Goal: Transaction & Acquisition: Purchase product/service

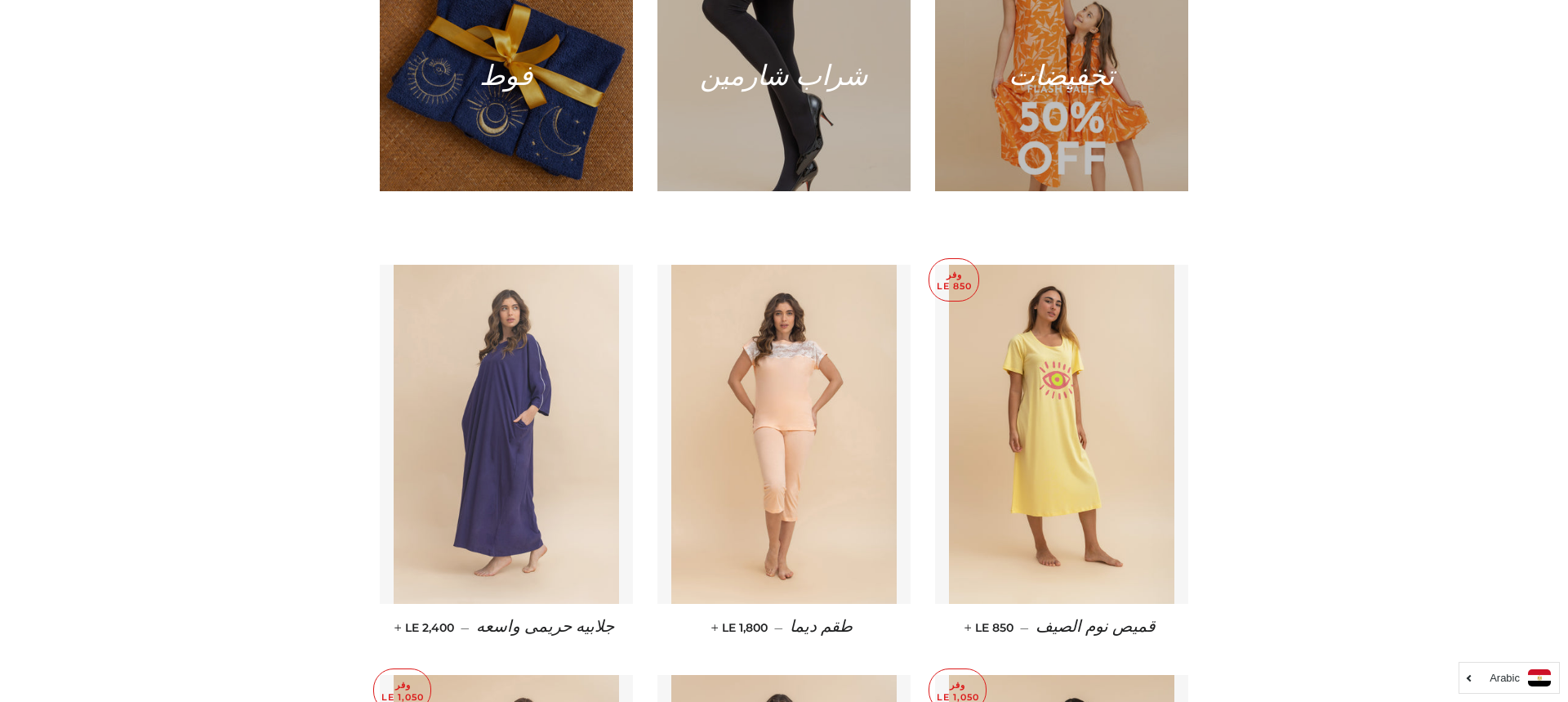
scroll to position [1119, 0]
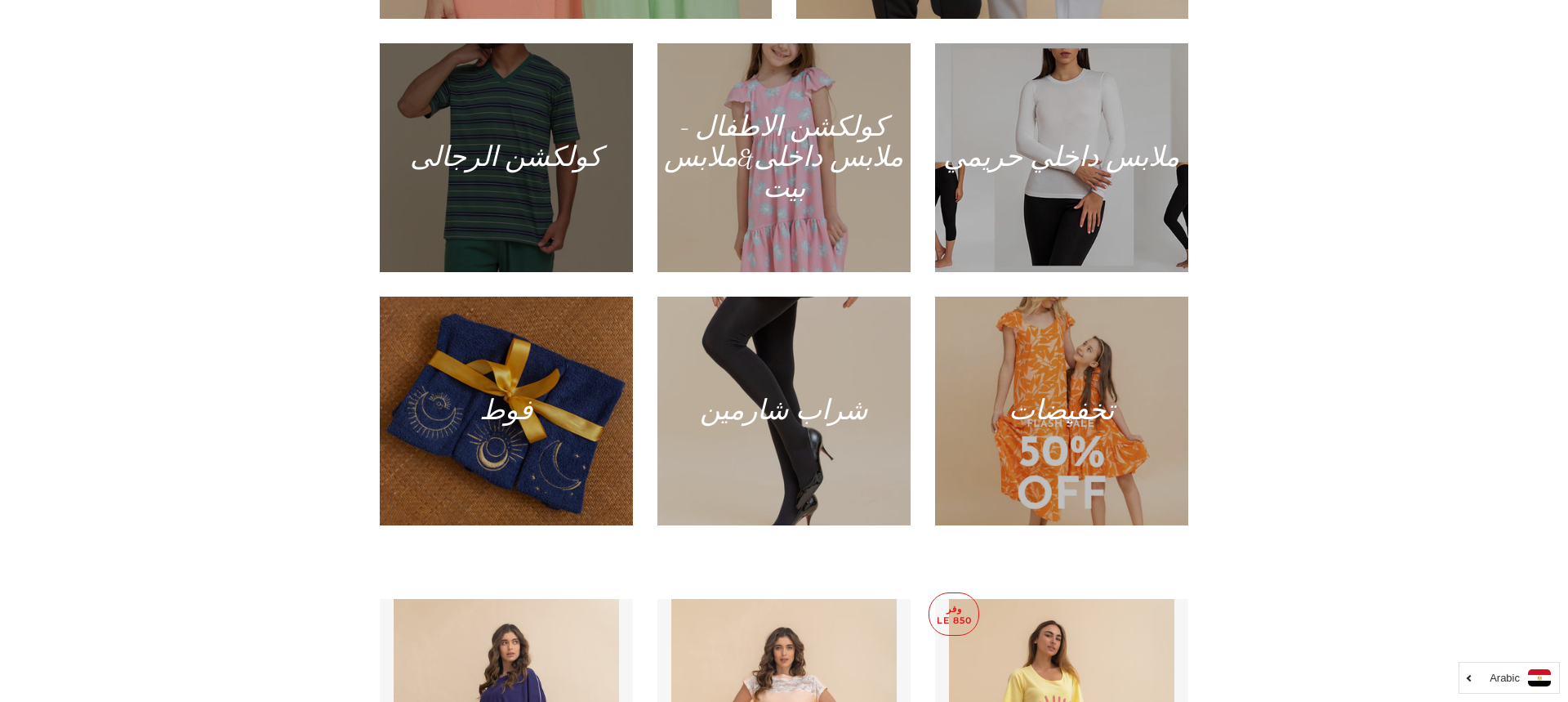
click at [500, 201] on div at bounding box center [506, 157] width 260 height 235
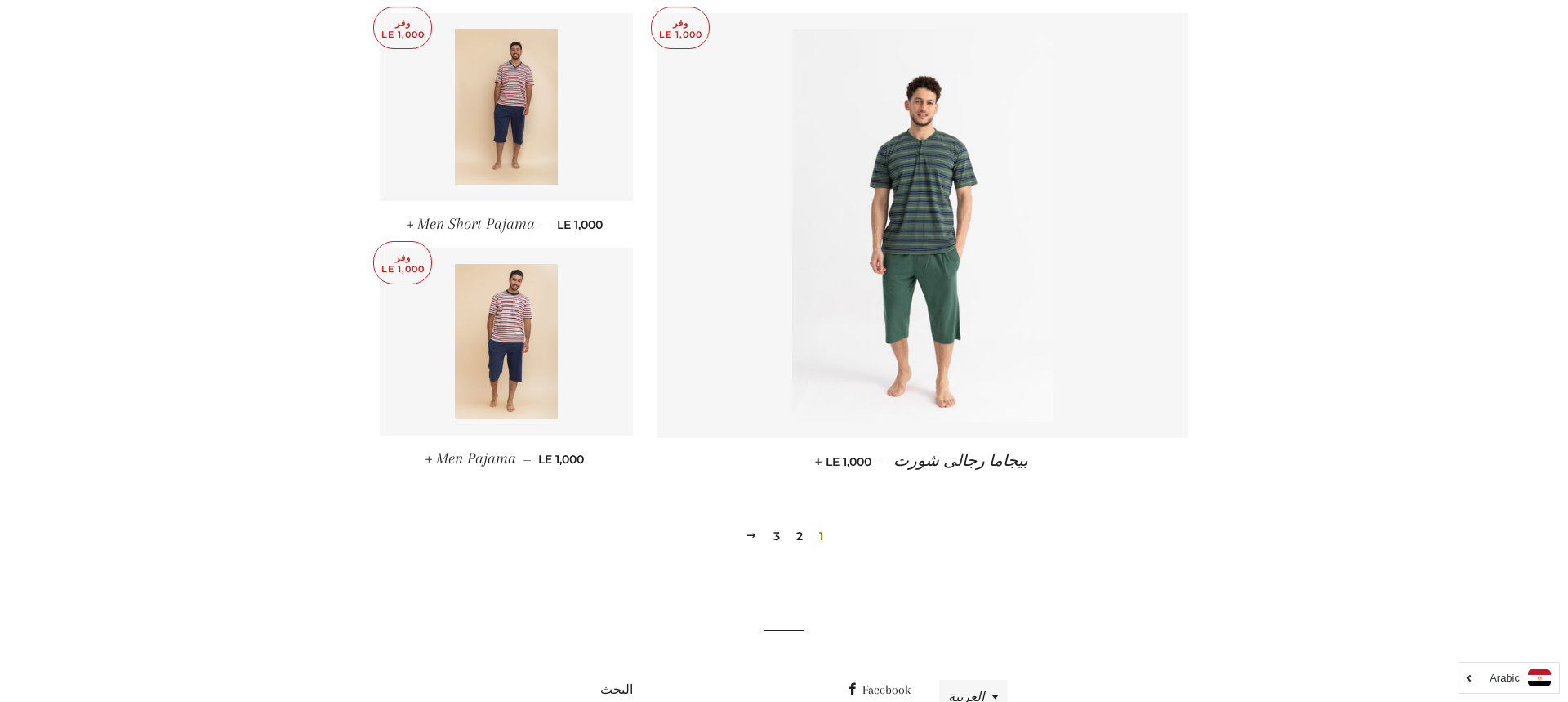
scroll to position [2207, 0]
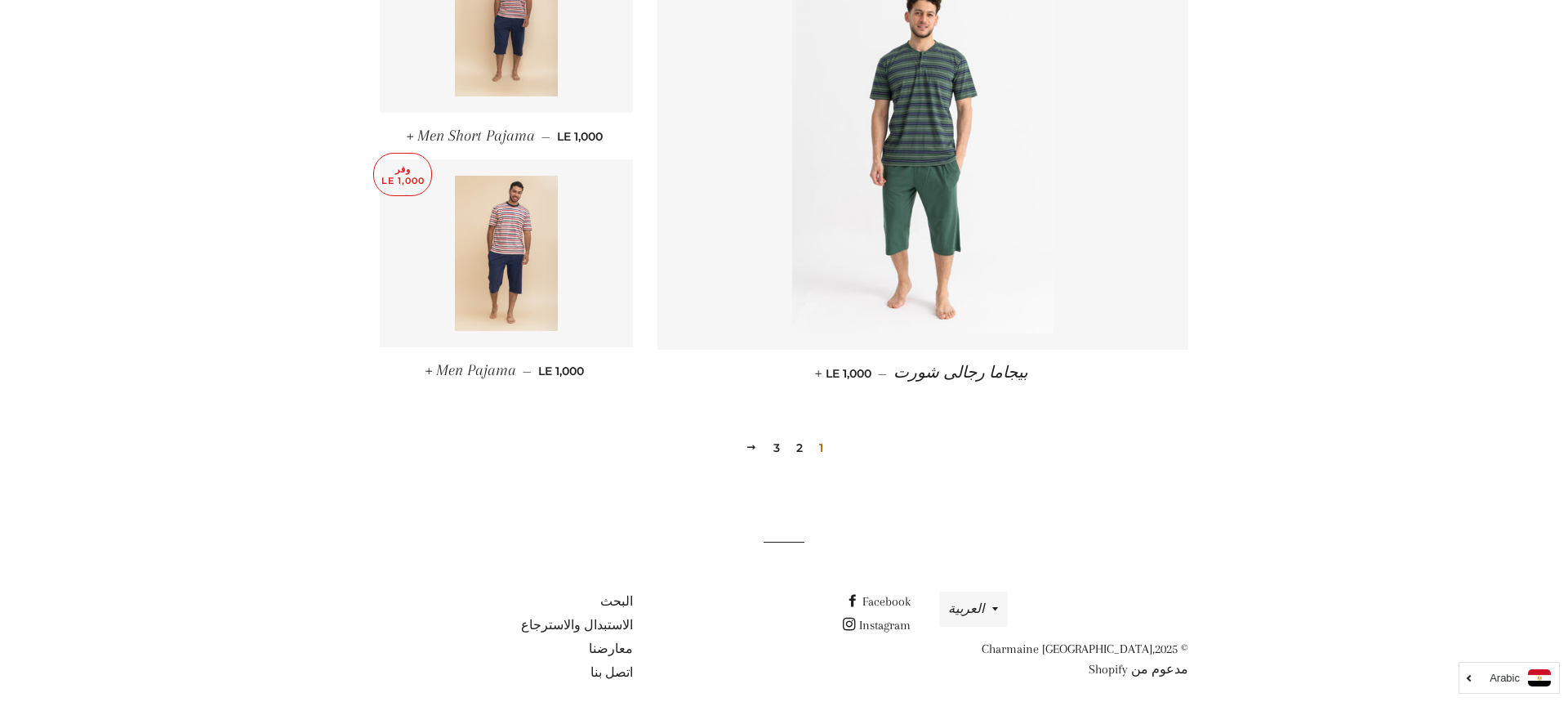
drag, startPoint x: 808, startPoint y: 428, endPoint x: 798, endPoint y: 432, distance: 10.8
click at [808, 428] on div "1 2 3 التالي" at bounding box center [784, 422] width 808 height 74
click at [798, 435] on link "2" at bounding box center [800, 447] width 20 height 24
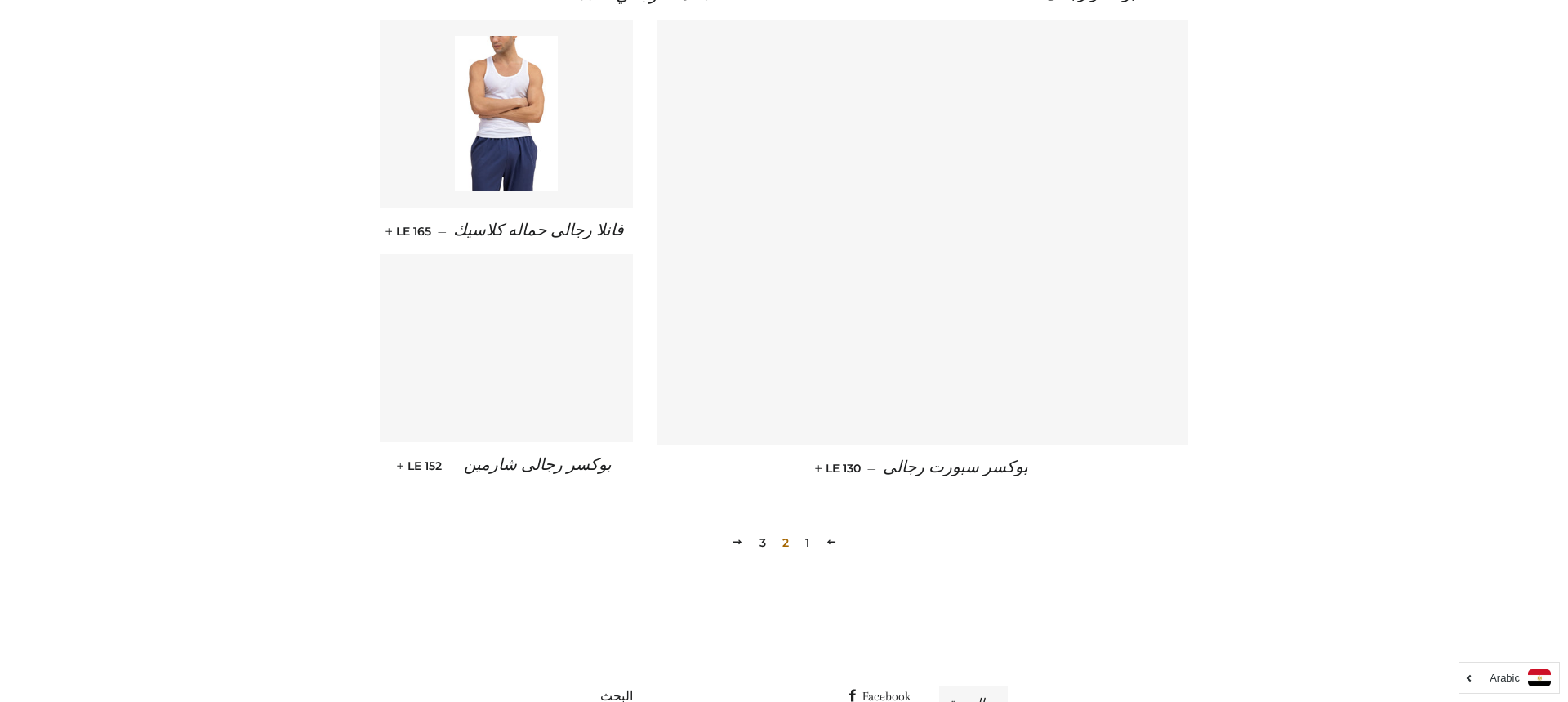
scroll to position [2161, 0]
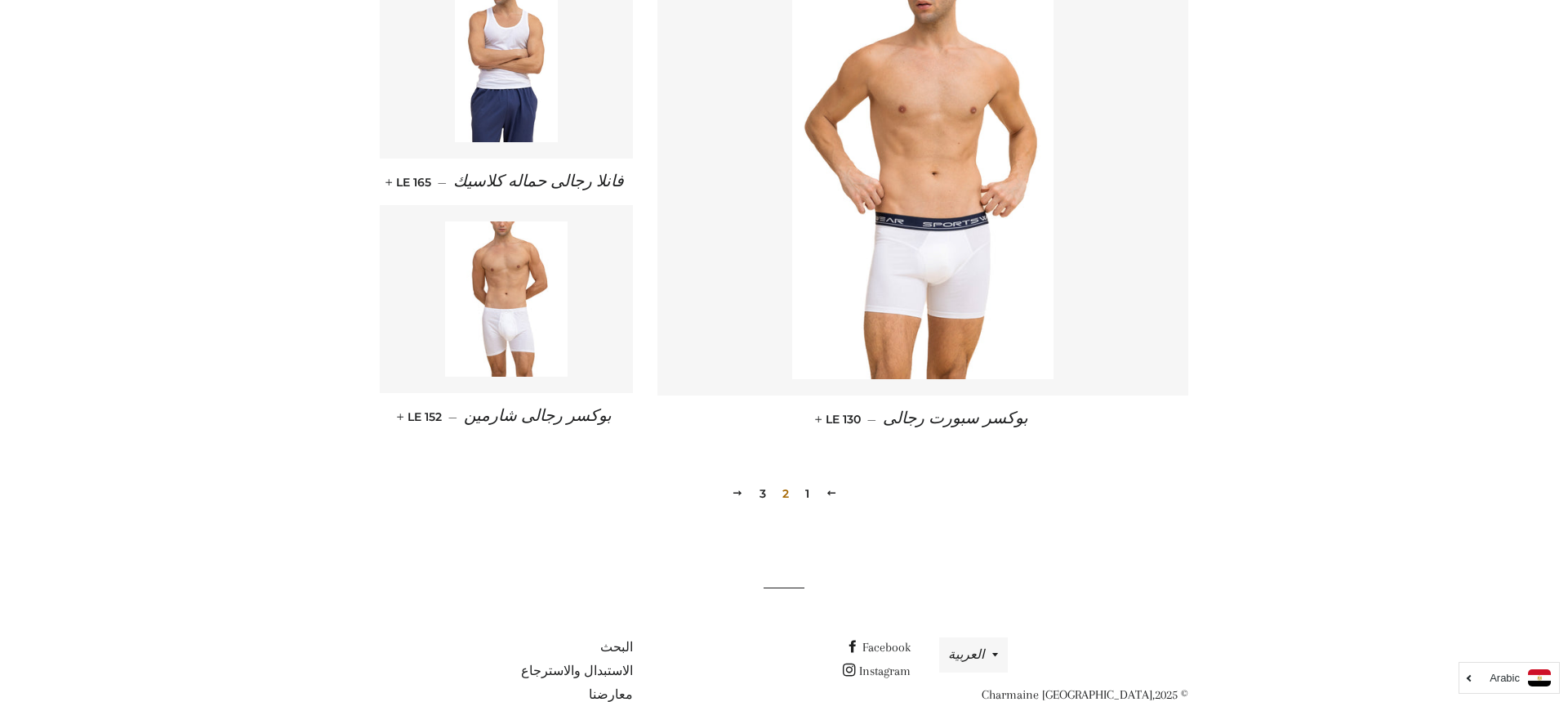
click at [753, 481] on link "3" at bounding box center [763, 493] width 20 height 24
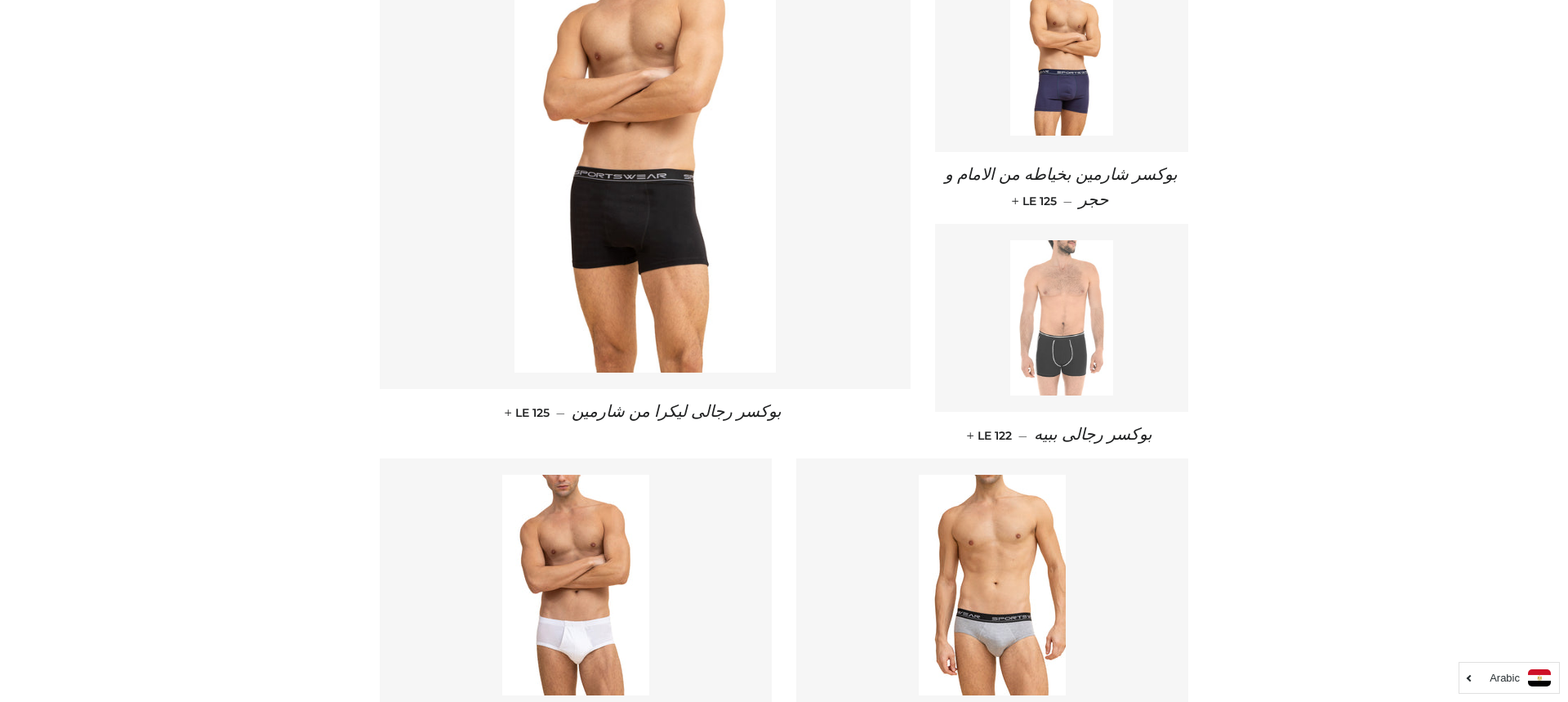
scroll to position [697, 0]
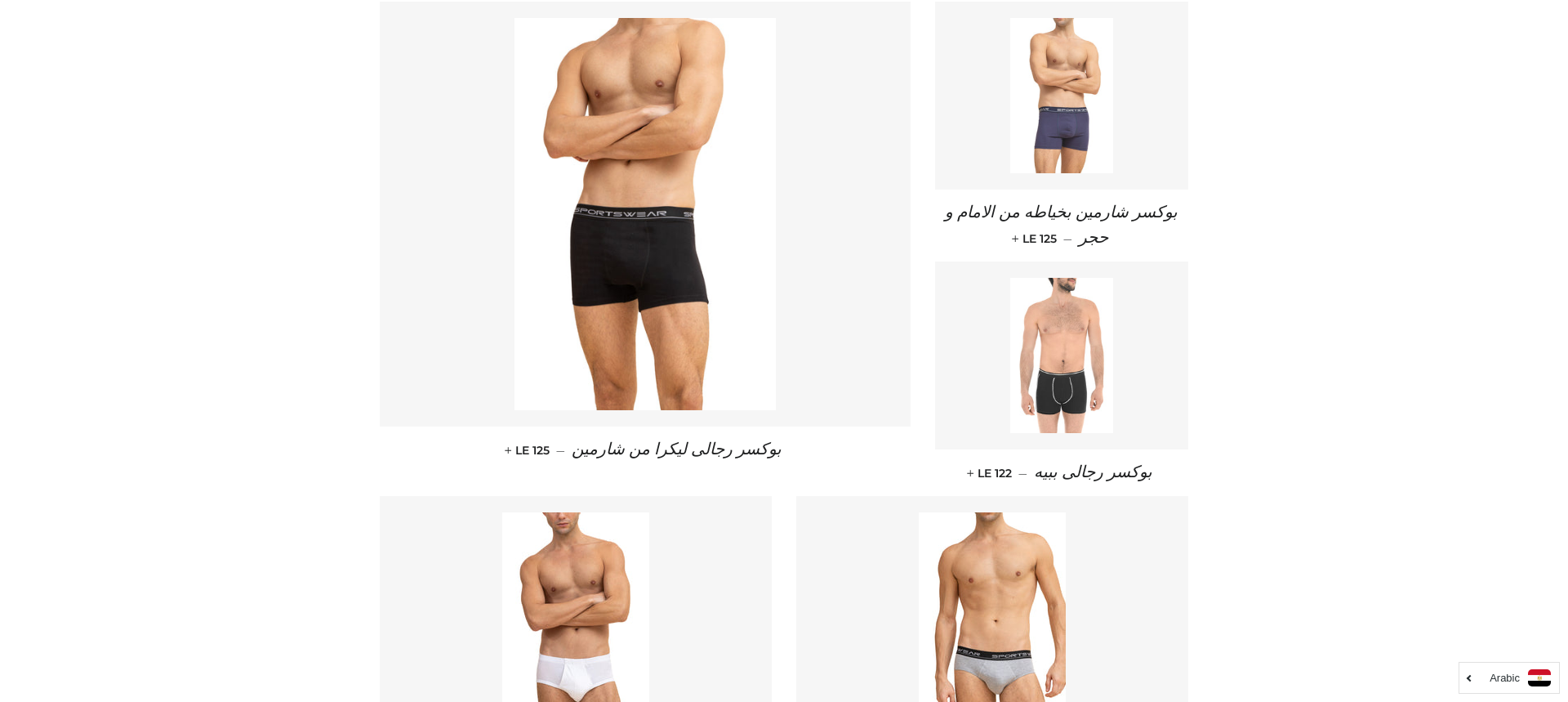
click at [1073, 117] on img at bounding box center [1062, 96] width 104 height 156
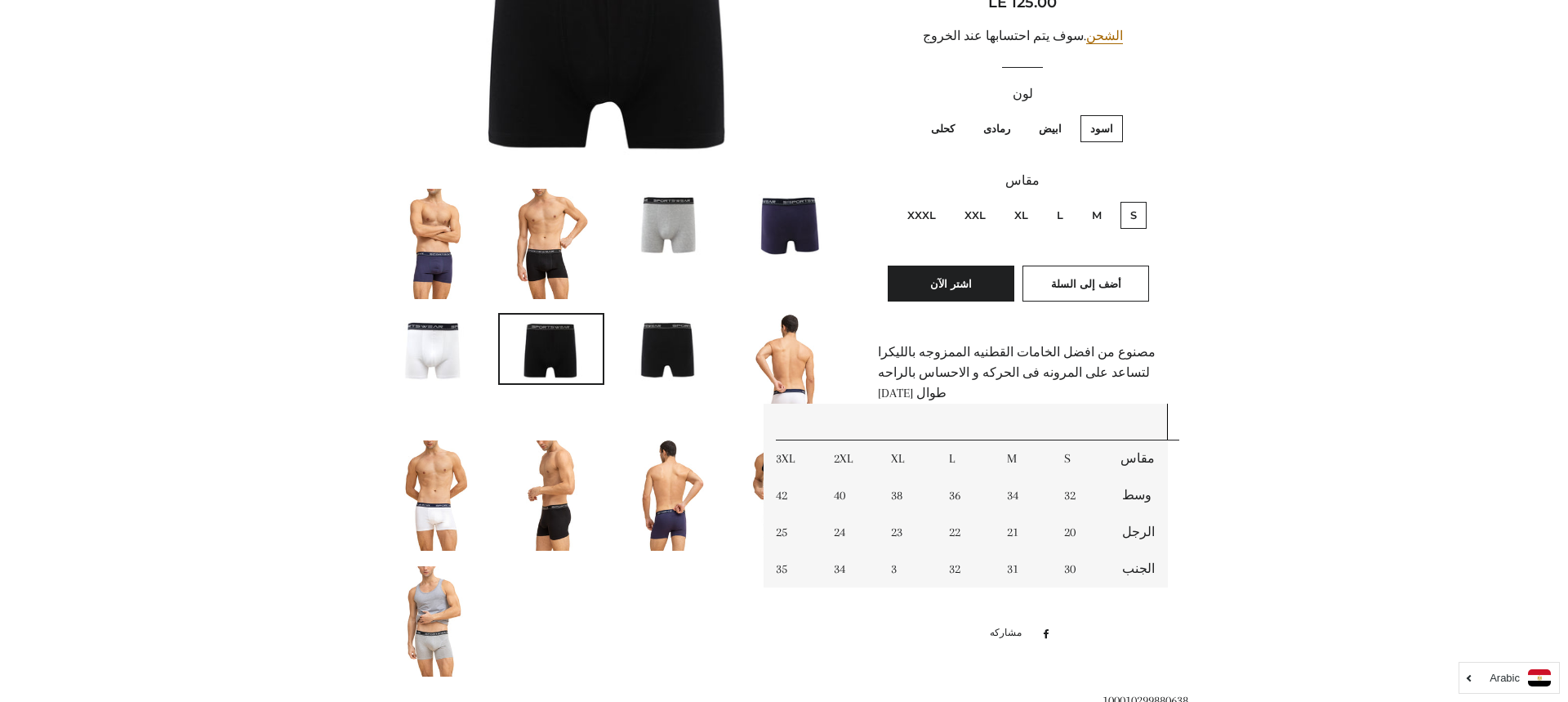
click at [798, 212] on img at bounding box center [789, 223] width 103 height 69
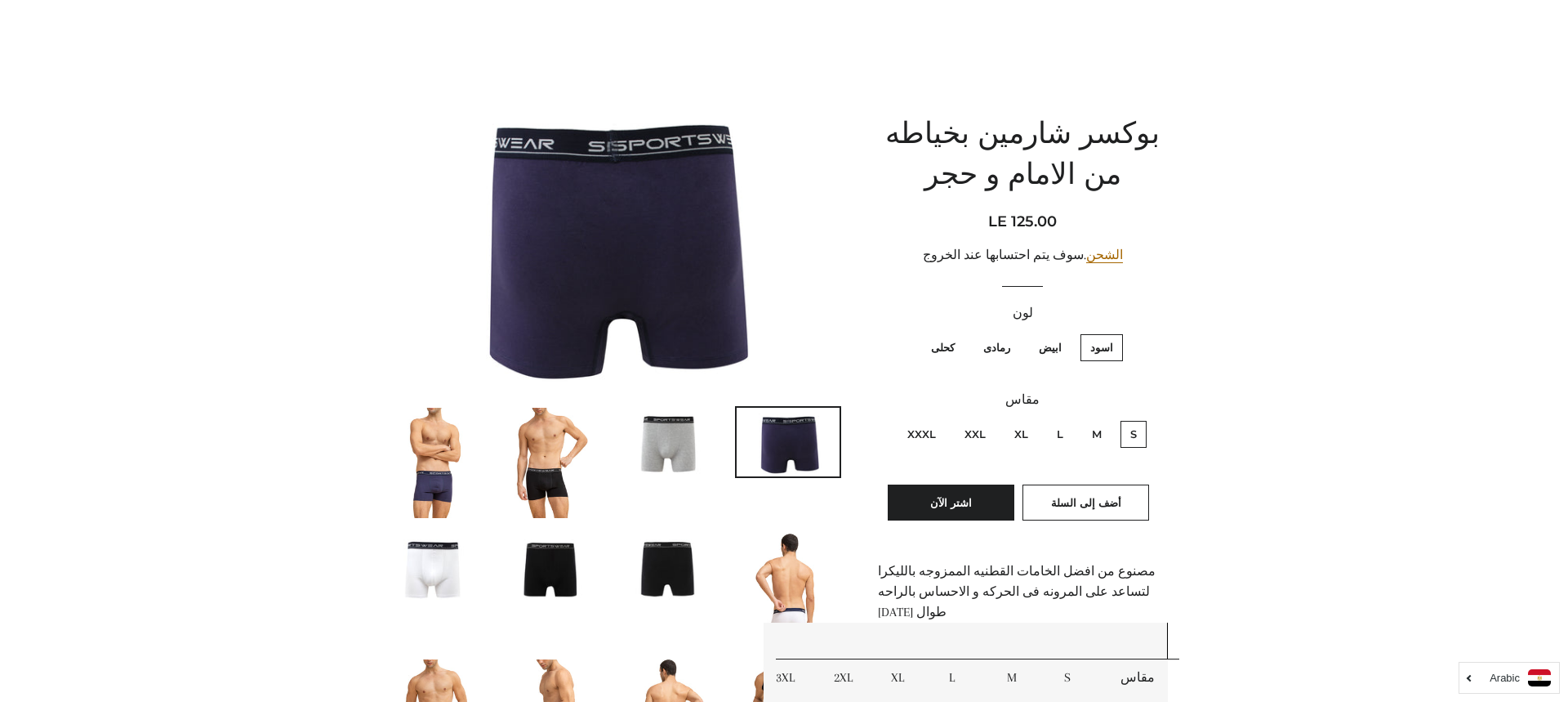
scroll to position [97, 0]
